Goal: Task Accomplishment & Management: Use online tool/utility

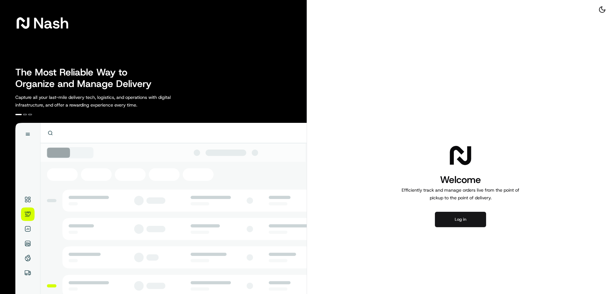
click at [452, 221] on button "Log in" at bounding box center [460, 219] width 51 height 15
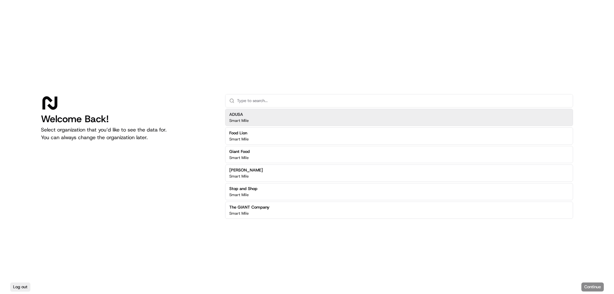
click at [239, 118] on p "Smart Mile" at bounding box center [239, 120] width 20 height 5
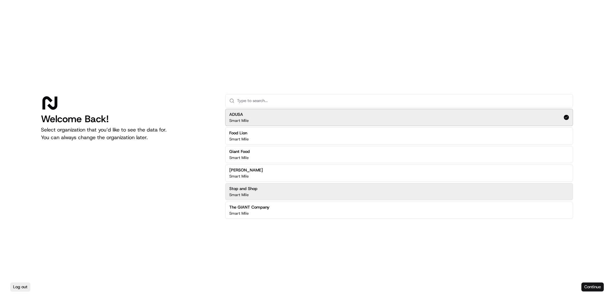
click at [589, 285] on button "Continue" at bounding box center [592, 286] width 22 height 9
